Goal: Find specific page/section: Find specific page/section

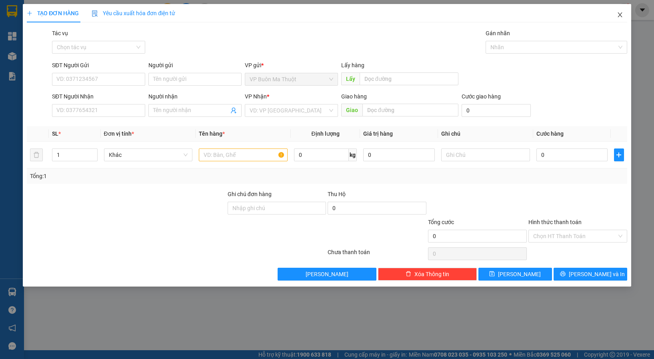
click at [620, 16] on icon "close" at bounding box center [619, 14] width 4 height 5
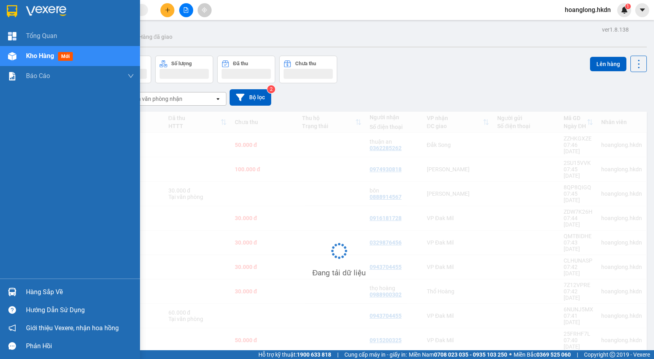
scroll to position [37, 0]
